Goal: Information Seeking & Learning: Stay updated

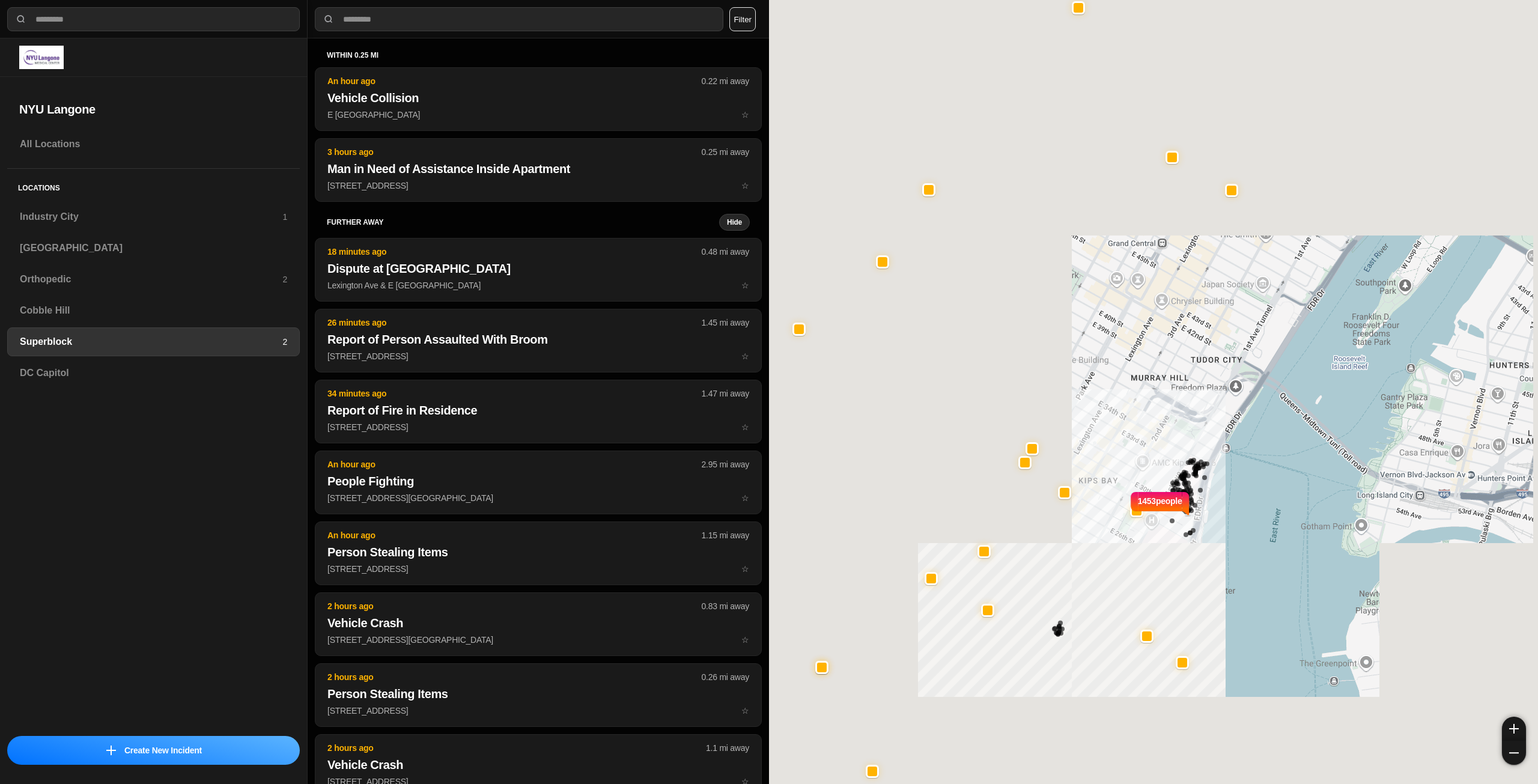
select select "*"
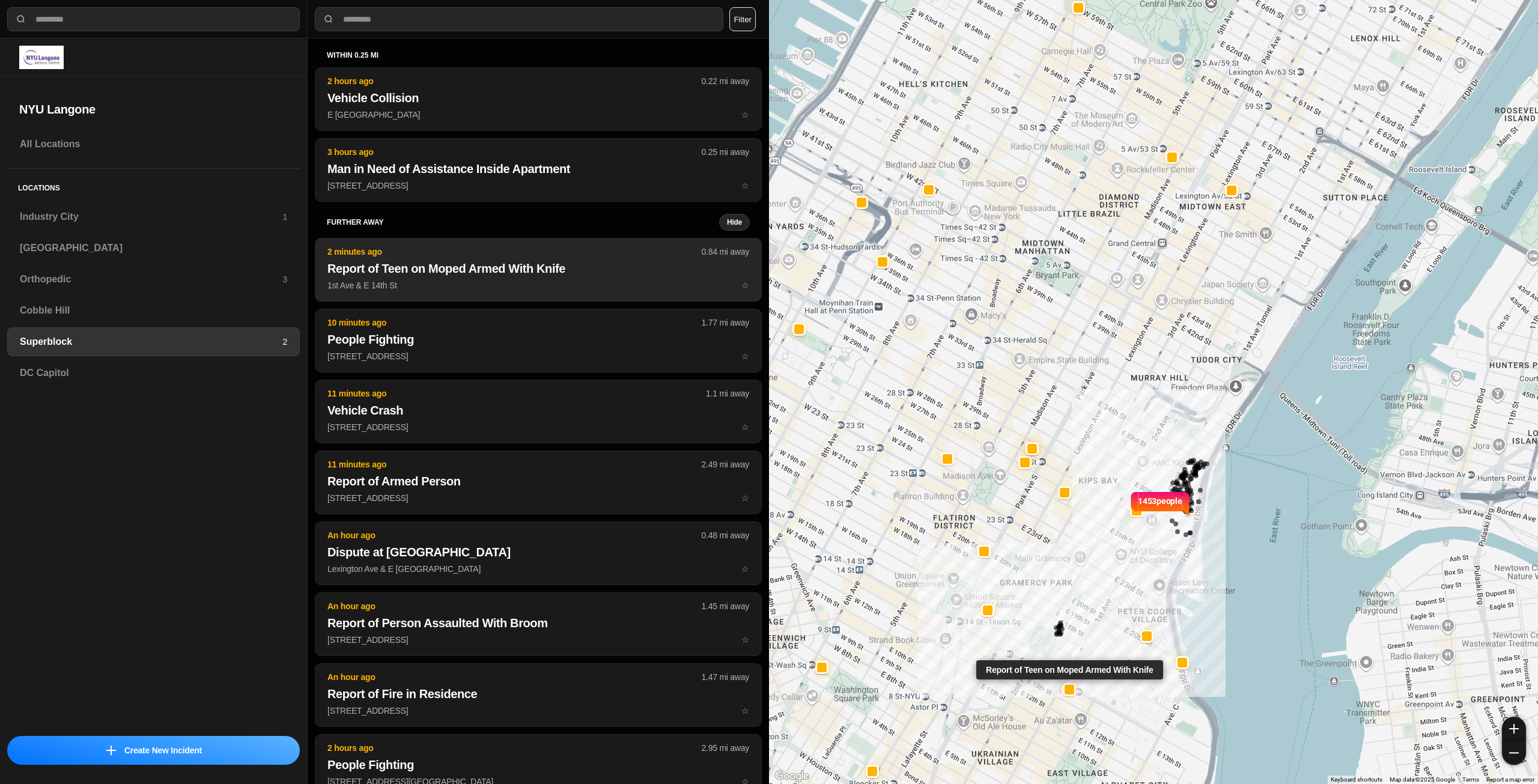
click at [575, 279] on button "2 minutes ago 0.84 mi away Report of Teen on Moped Armed With Knife 1st Ave & E…" at bounding box center [538, 270] width 447 height 64
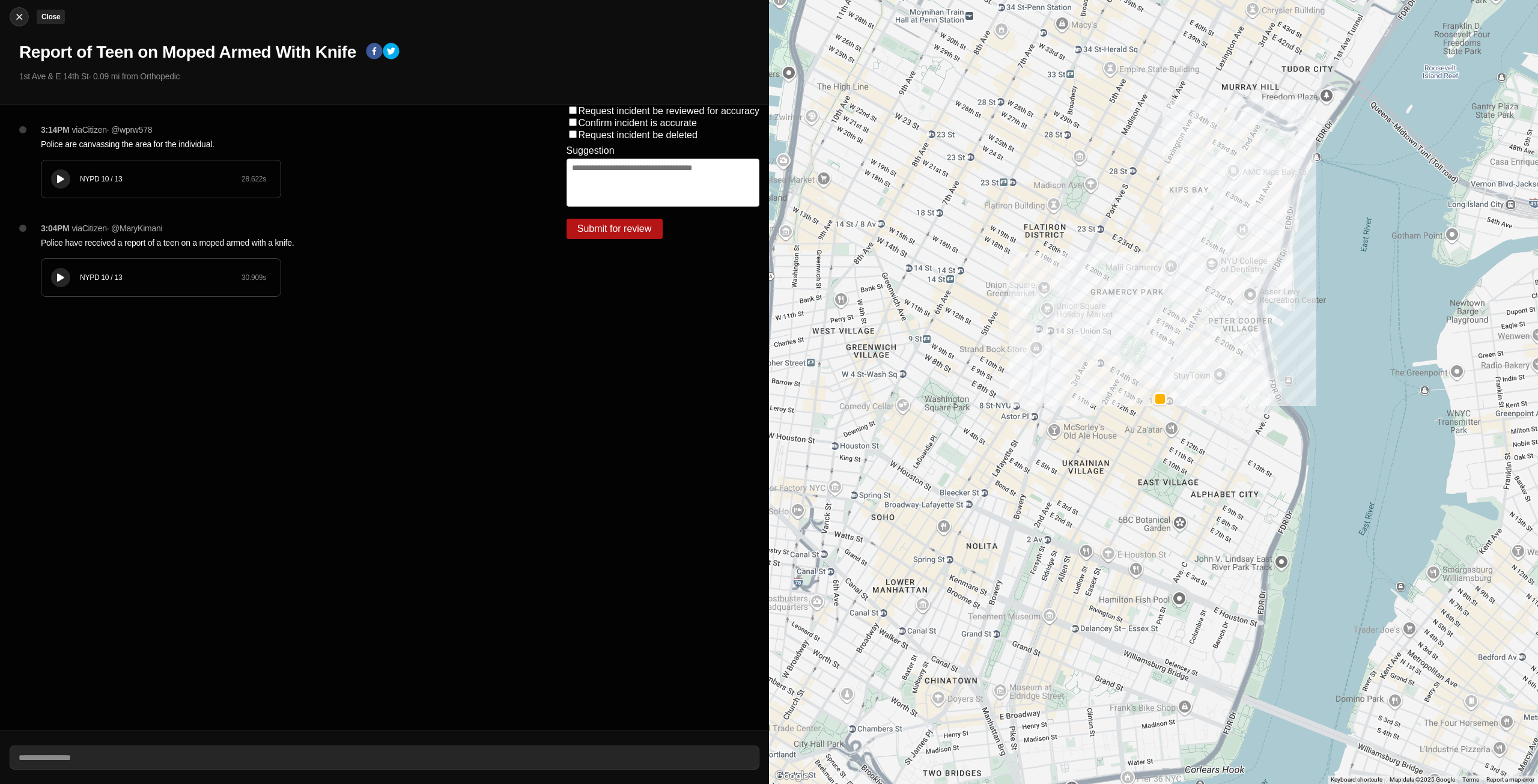
click at [19, 20] on img at bounding box center [19, 17] width 12 height 12
select select "*"
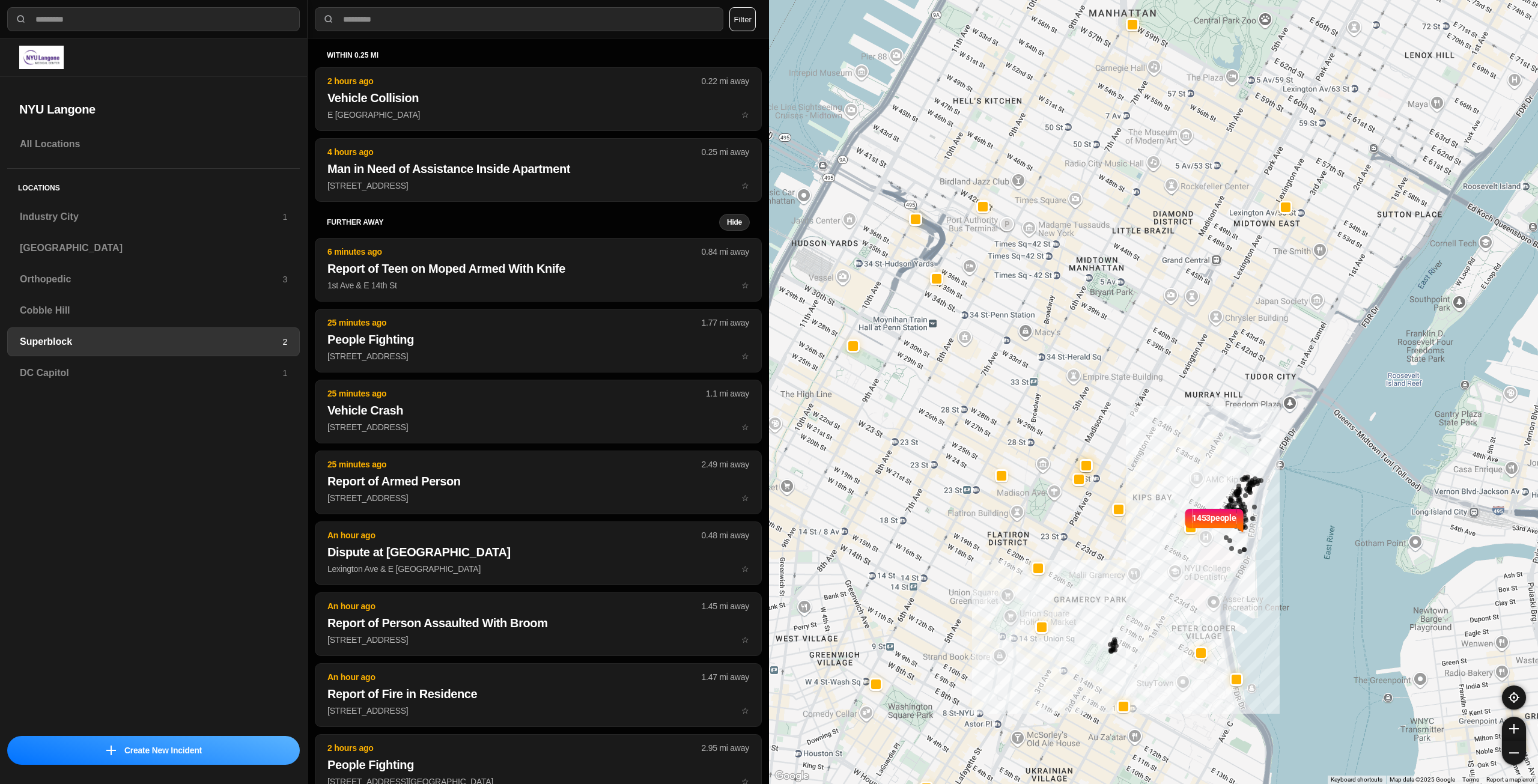
drag, startPoint x: 796, startPoint y: 490, endPoint x: 864, endPoint y: 513, distance: 71.8
click at [864, 513] on div "1453 people" at bounding box center [1154, 392] width 769 height 784
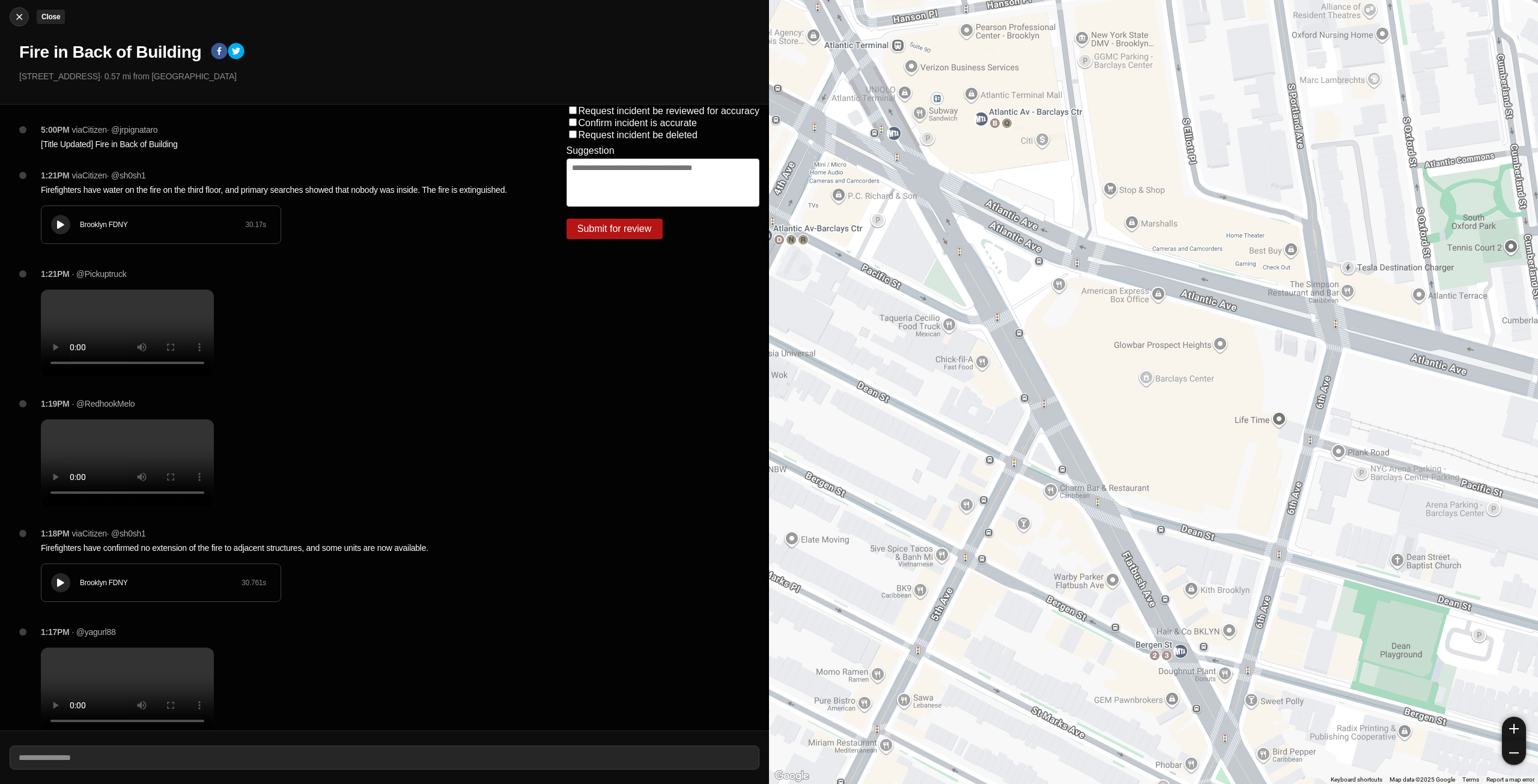
click at [19, 17] on img at bounding box center [19, 17] width 12 height 12
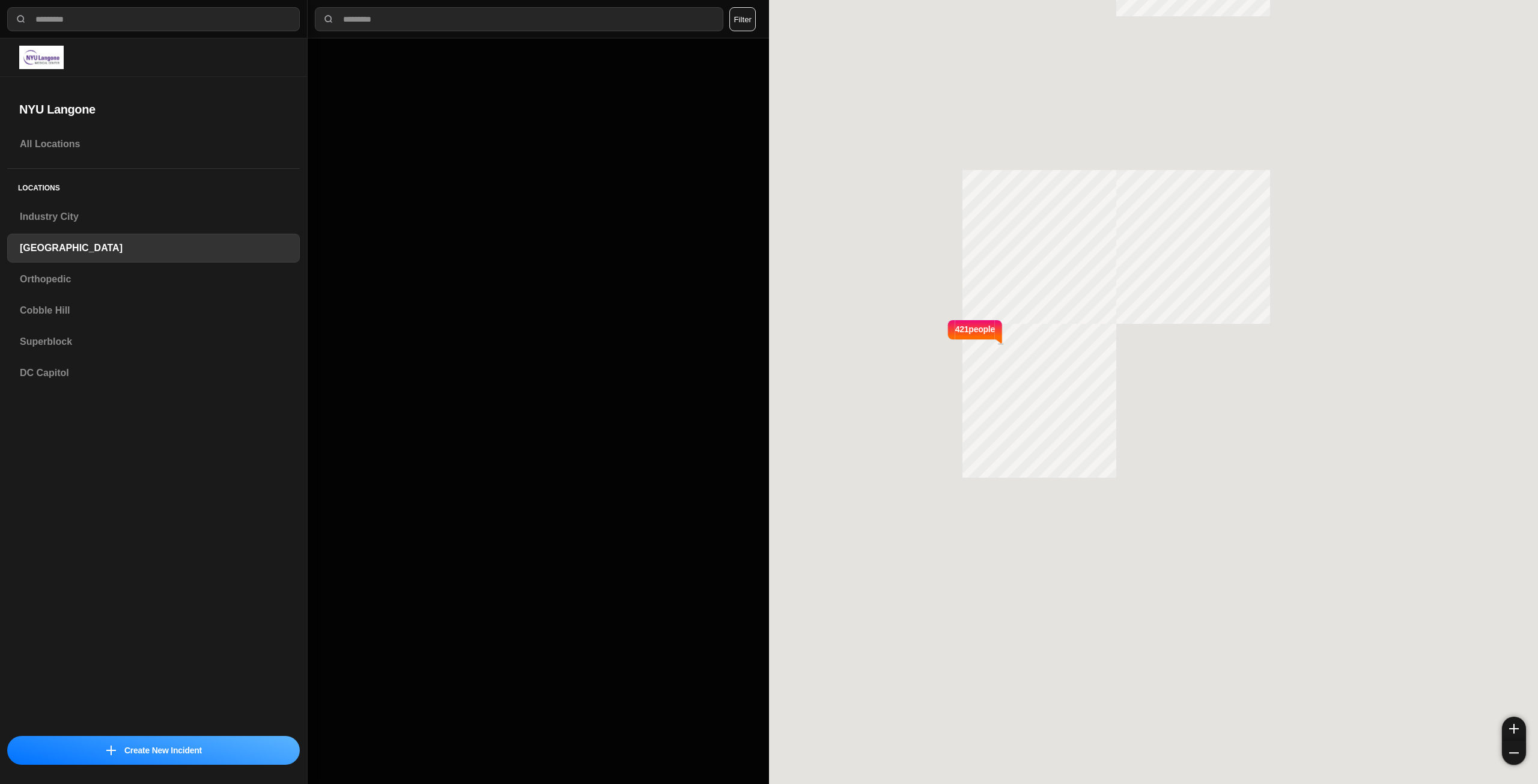
select select "*"
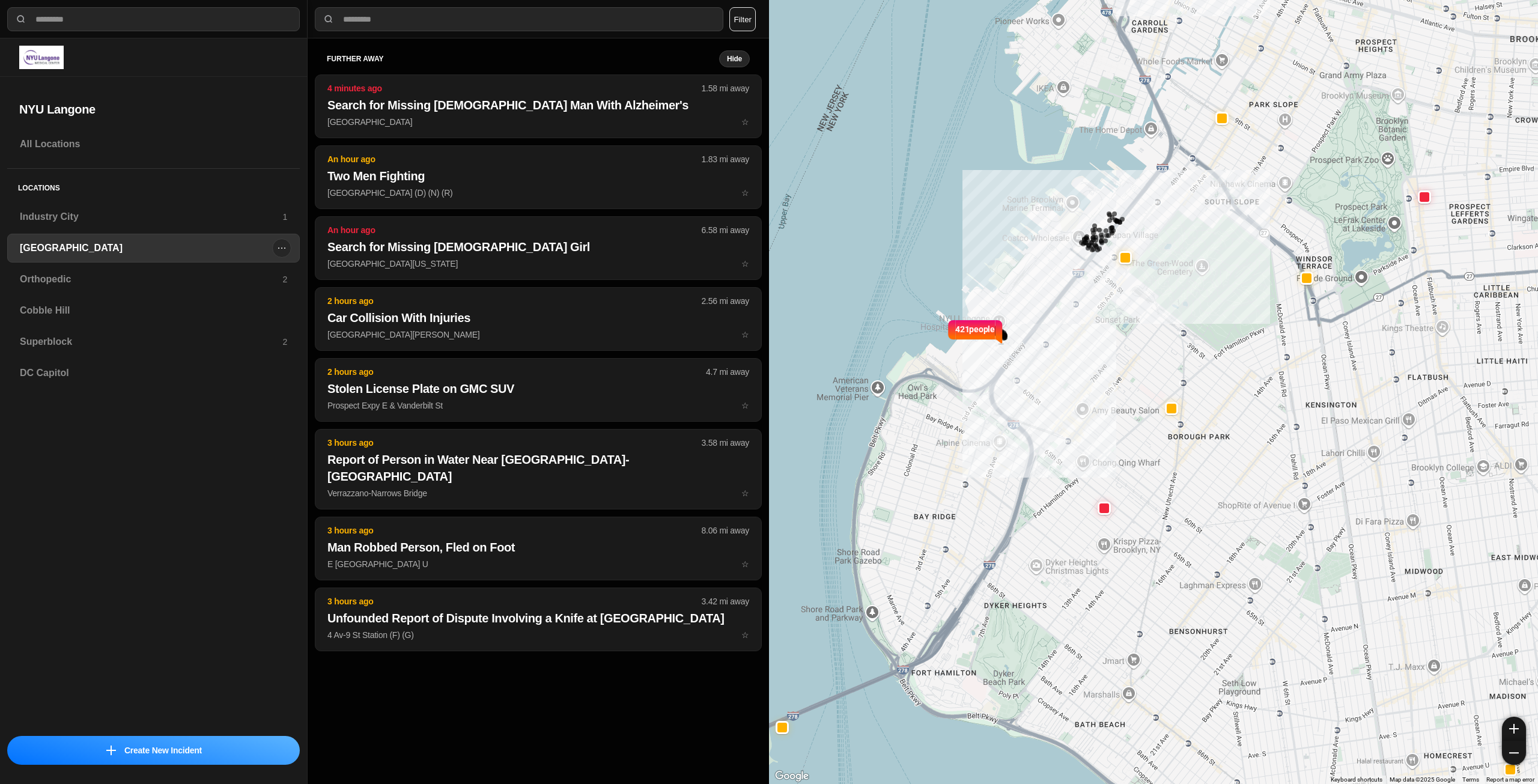
click at [41, 248] on h3 "[GEOGRAPHIC_DATA]" at bounding box center [146, 248] width 252 height 14
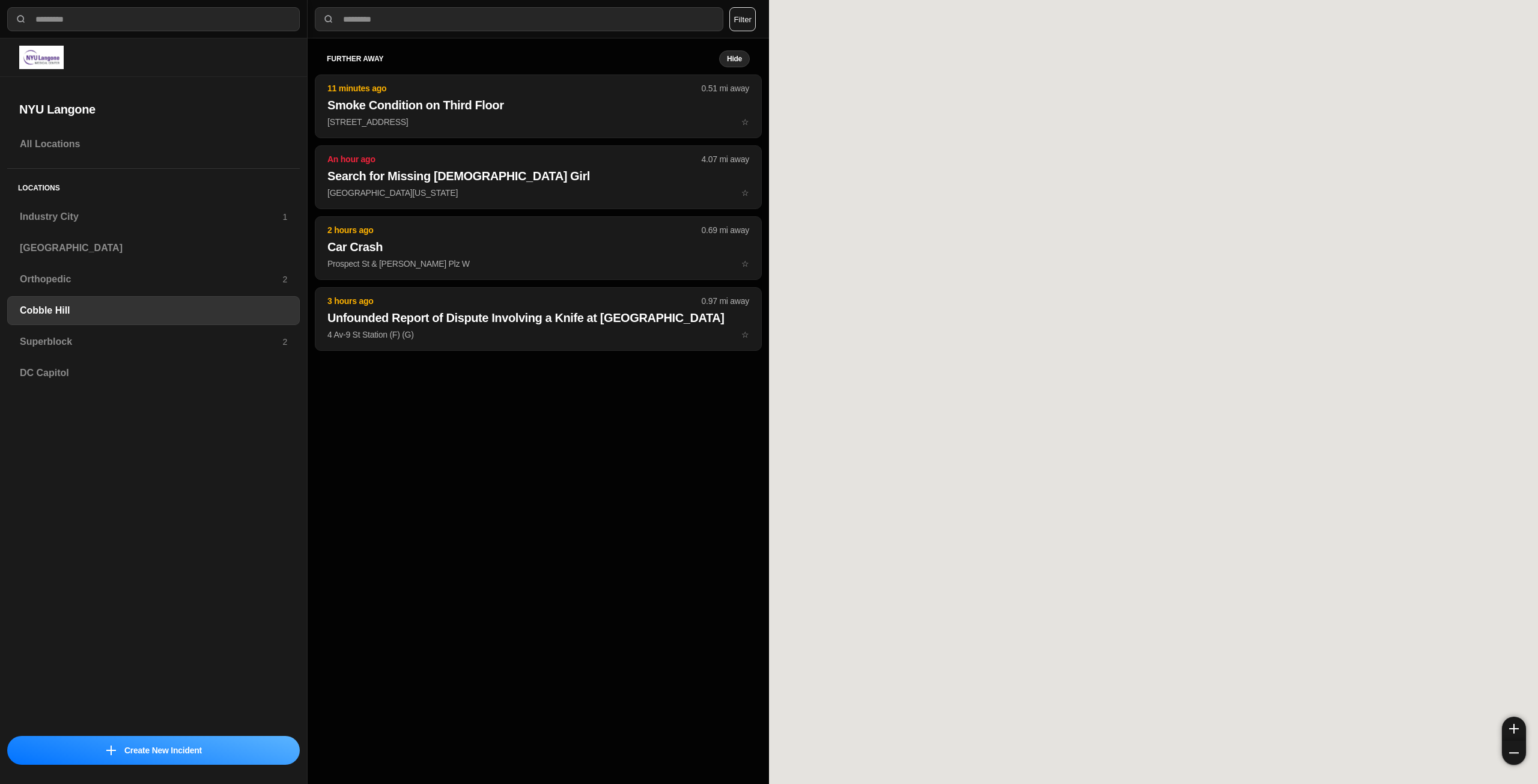
select select "*"
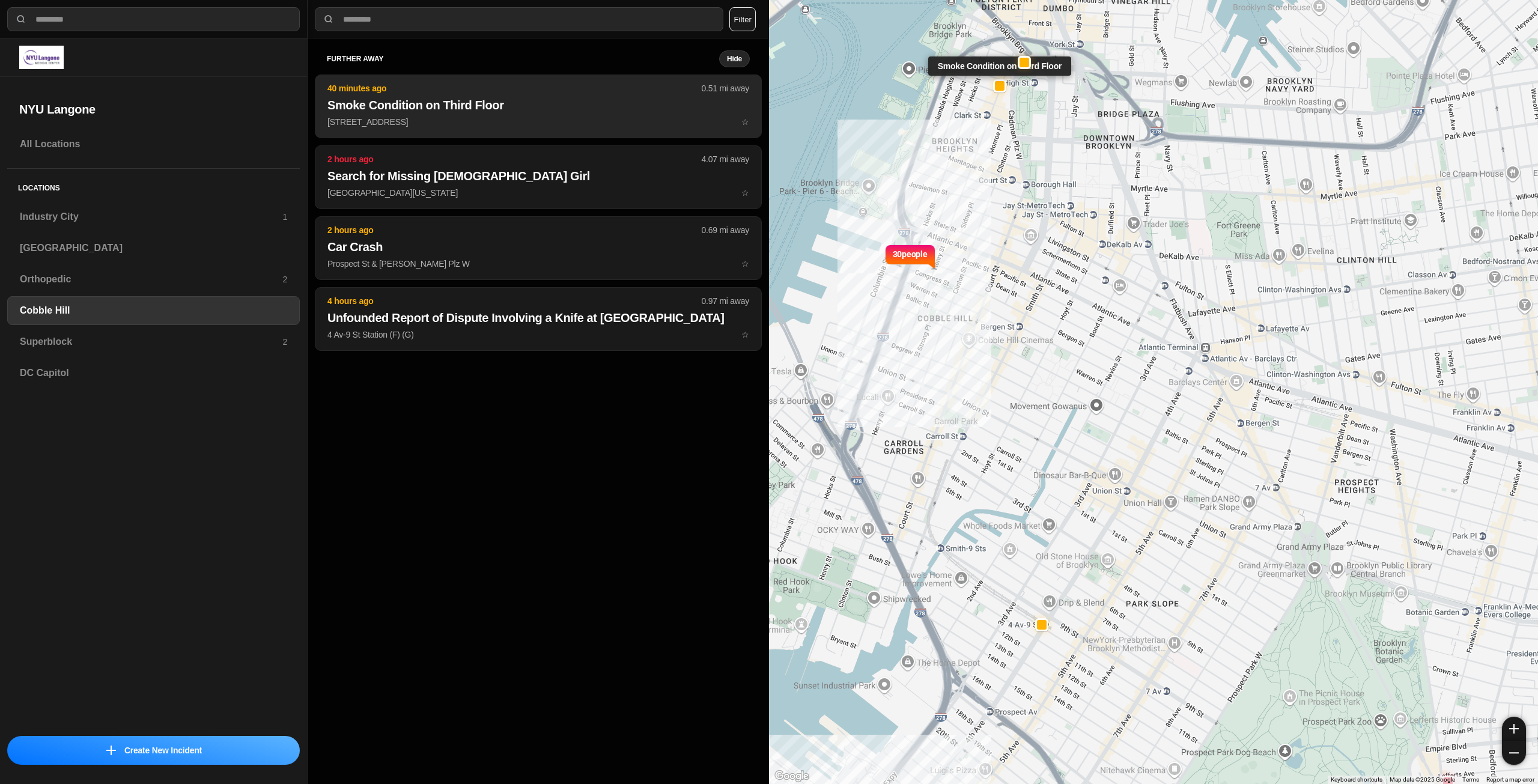
click at [486, 106] on h2 "Smoke Condition on Third Floor" at bounding box center [538, 105] width 422 height 17
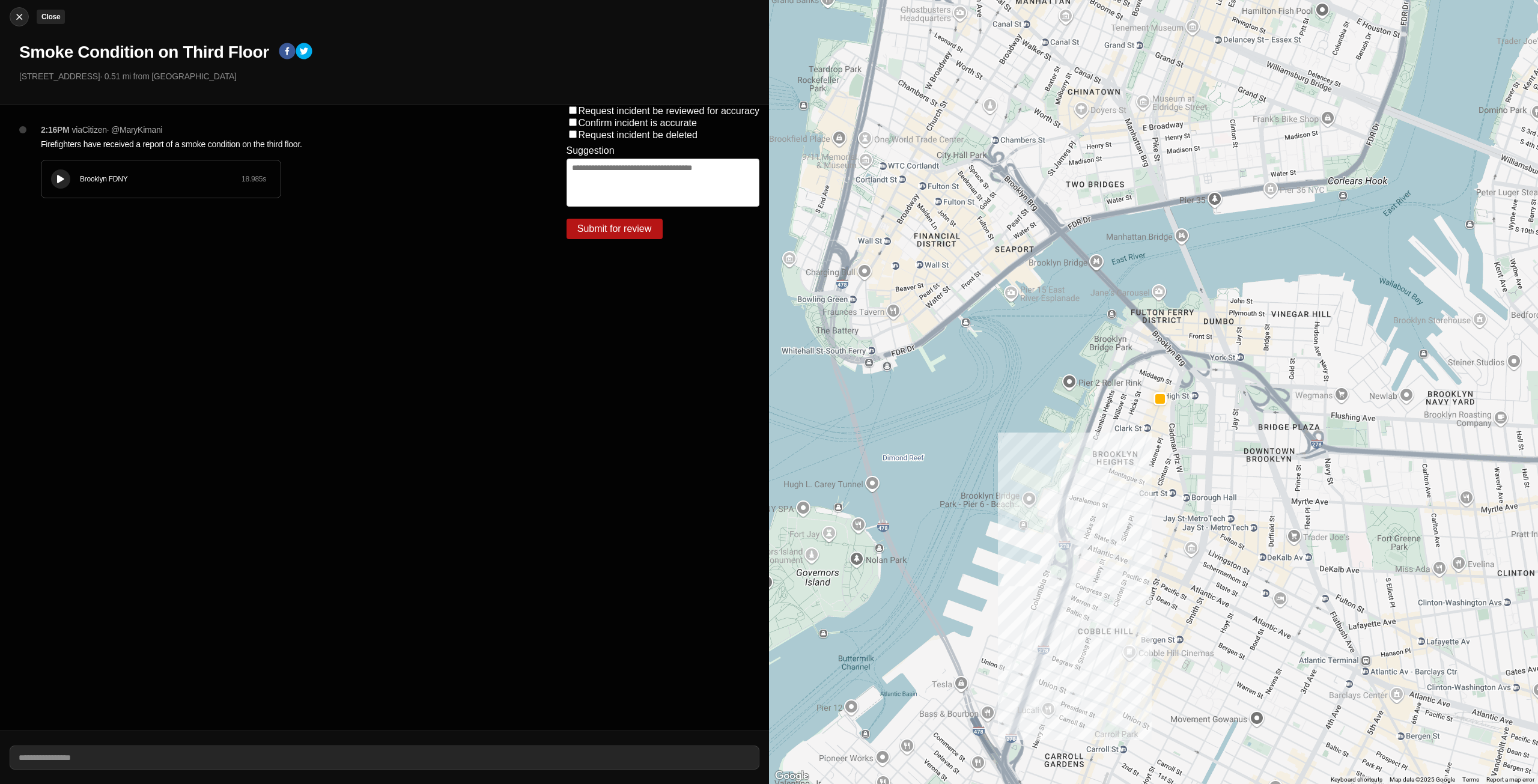
click at [16, 13] on img at bounding box center [19, 17] width 12 height 12
select select "*"
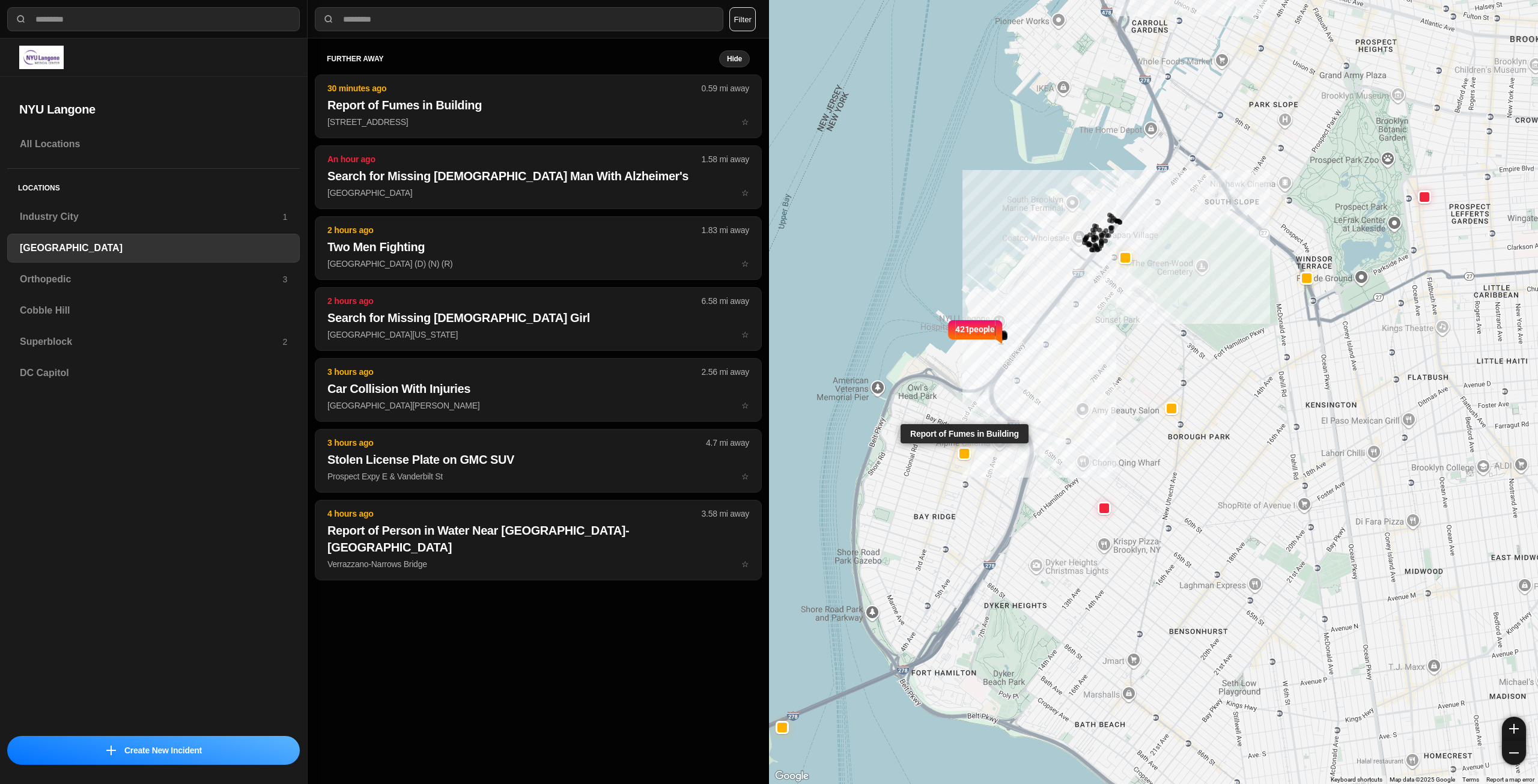
select select "*"
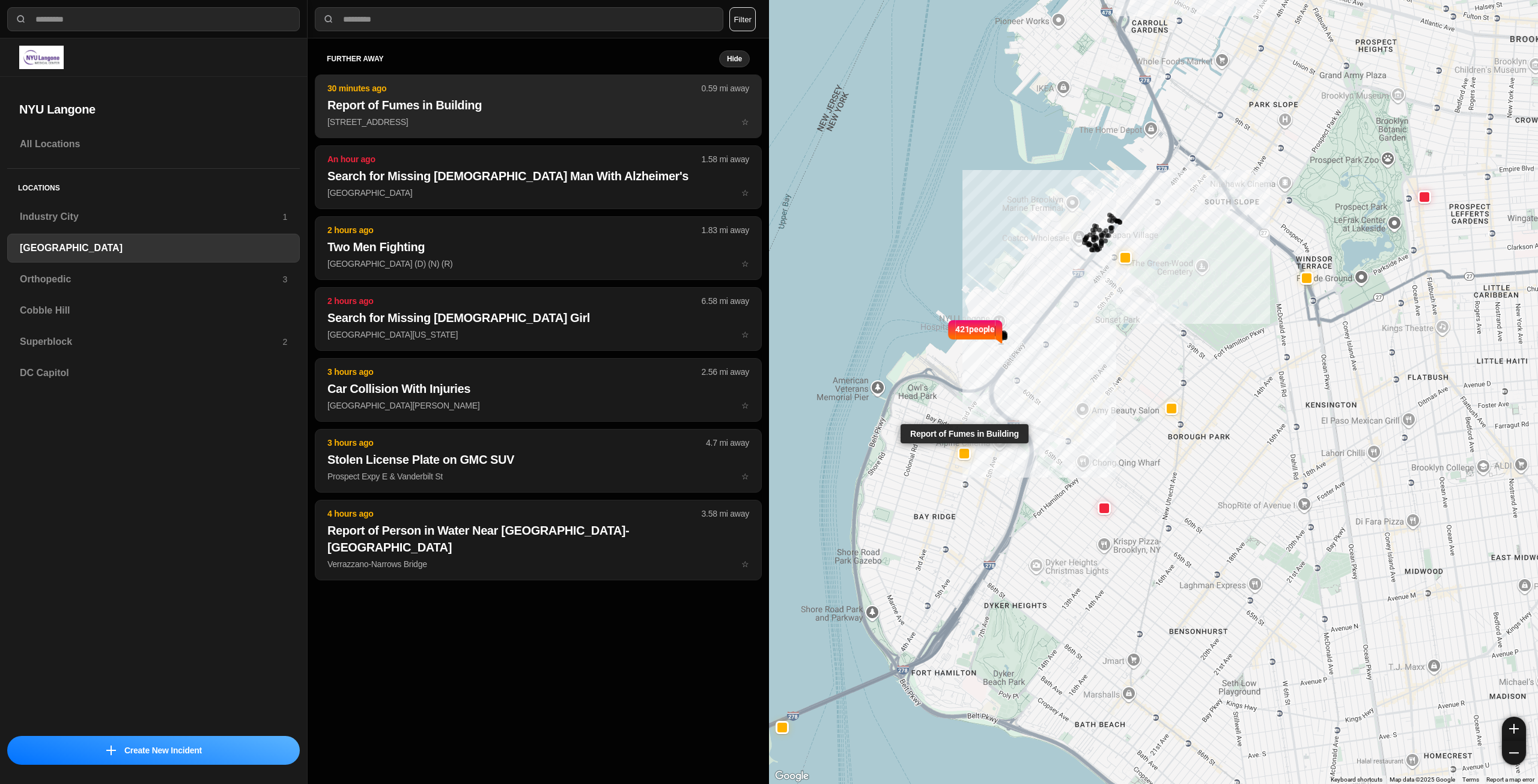
drag, startPoint x: 0, startPoint y: 0, endPoint x: 416, endPoint y: 114, distance: 431.3
click at [416, 114] on button "30 minutes ago 0.59 mi away Report of Fumes in Building 7105 3rd Ave ☆" at bounding box center [538, 106] width 447 height 64
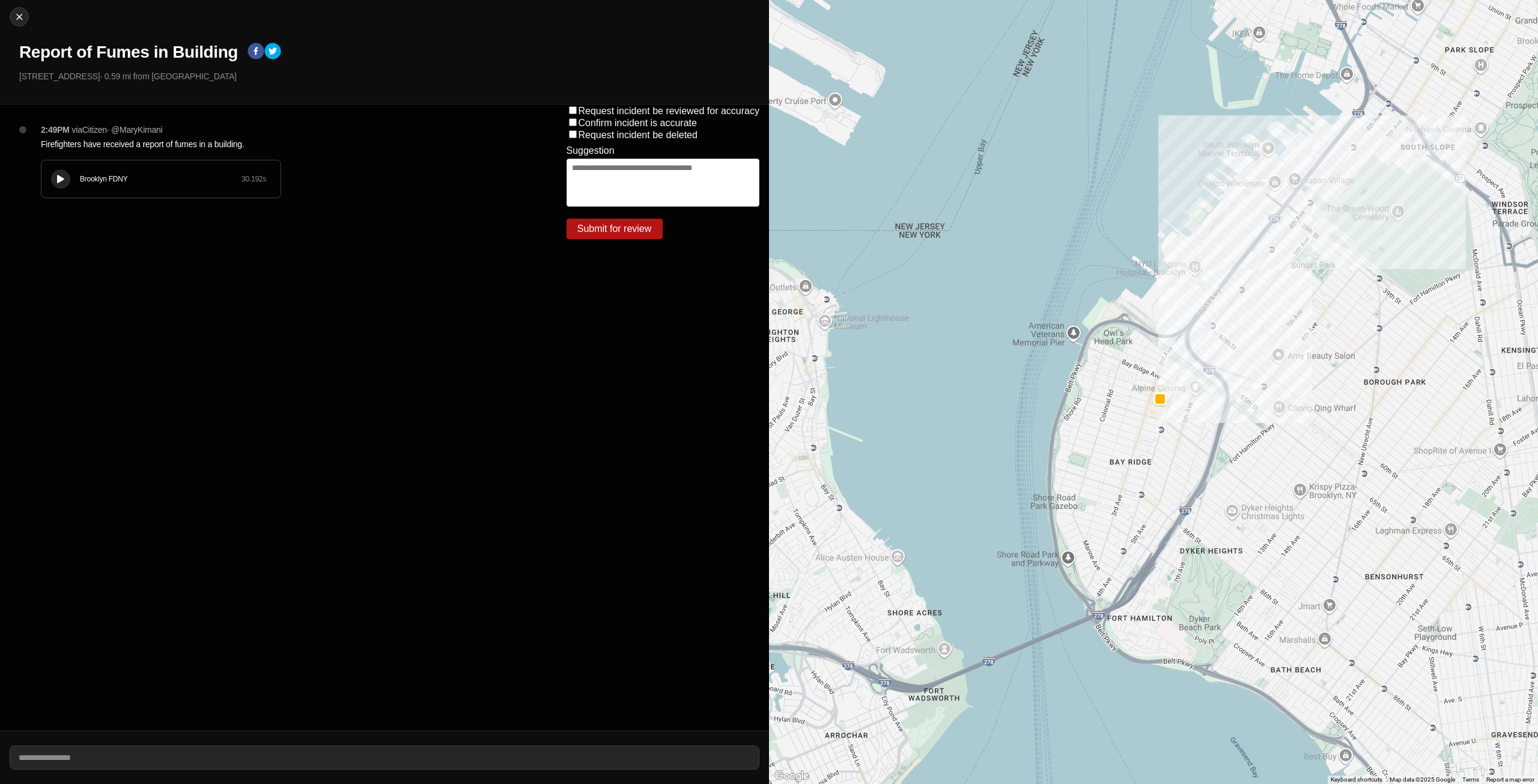
click at [75, 173] on div "Brooklyn FDNY 30.192 s" at bounding box center [161, 179] width 239 height 37
click at [60, 178] on icon at bounding box center [61, 179] width 7 height 8
click at [14, 18] on img at bounding box center [19, 17] width 12 height 12
select select "*"
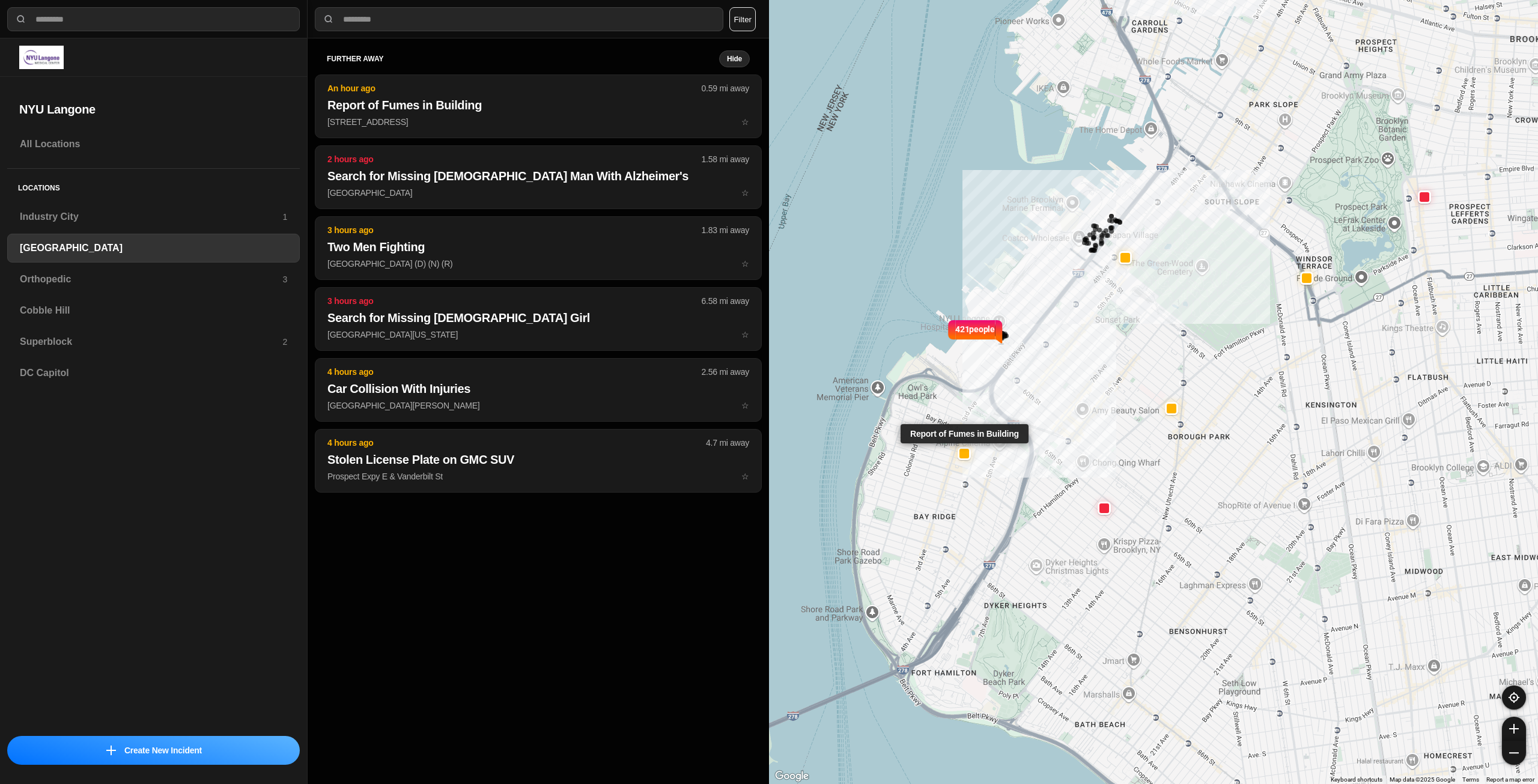
select select "*"
